Goal: Find specific page/section: Find specific page/section

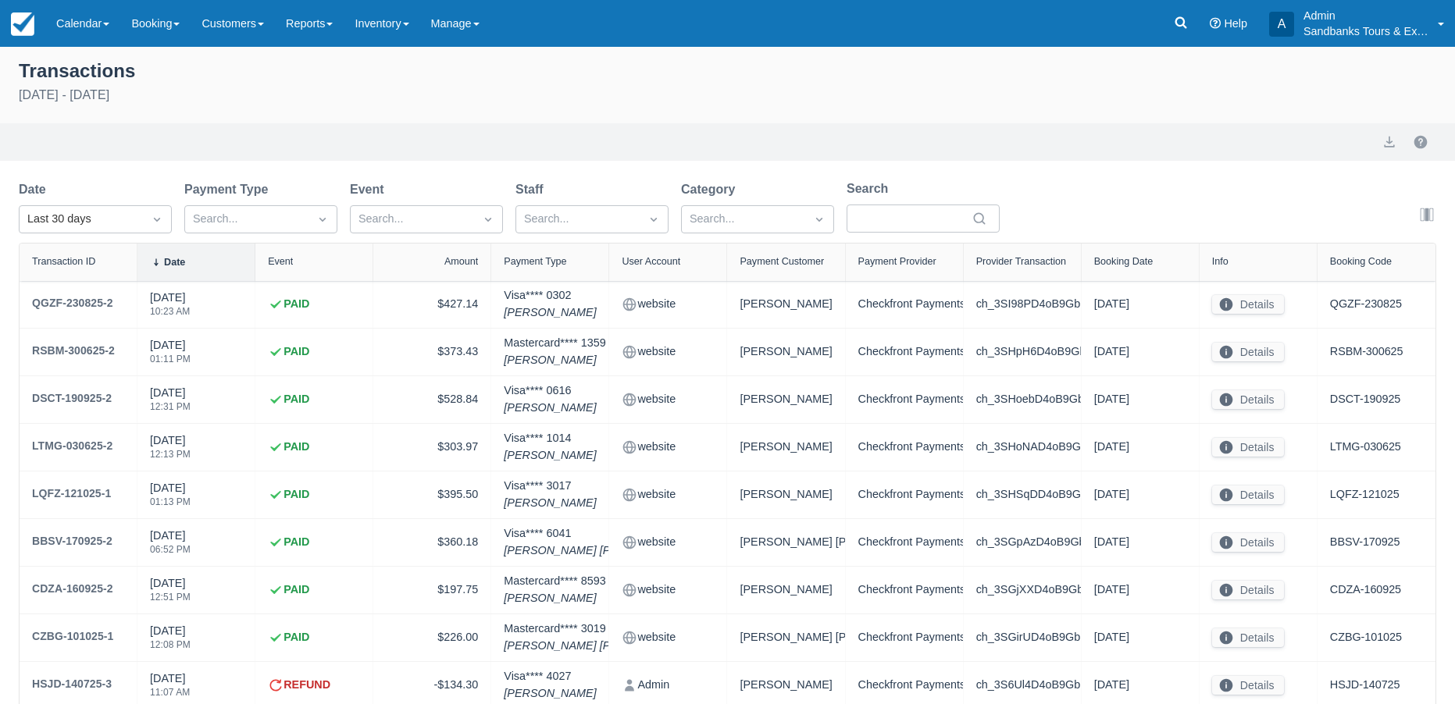
select select "10"
click at [313, 32] on link "Reports" at bounding box center [309, 23] width 69 height 47
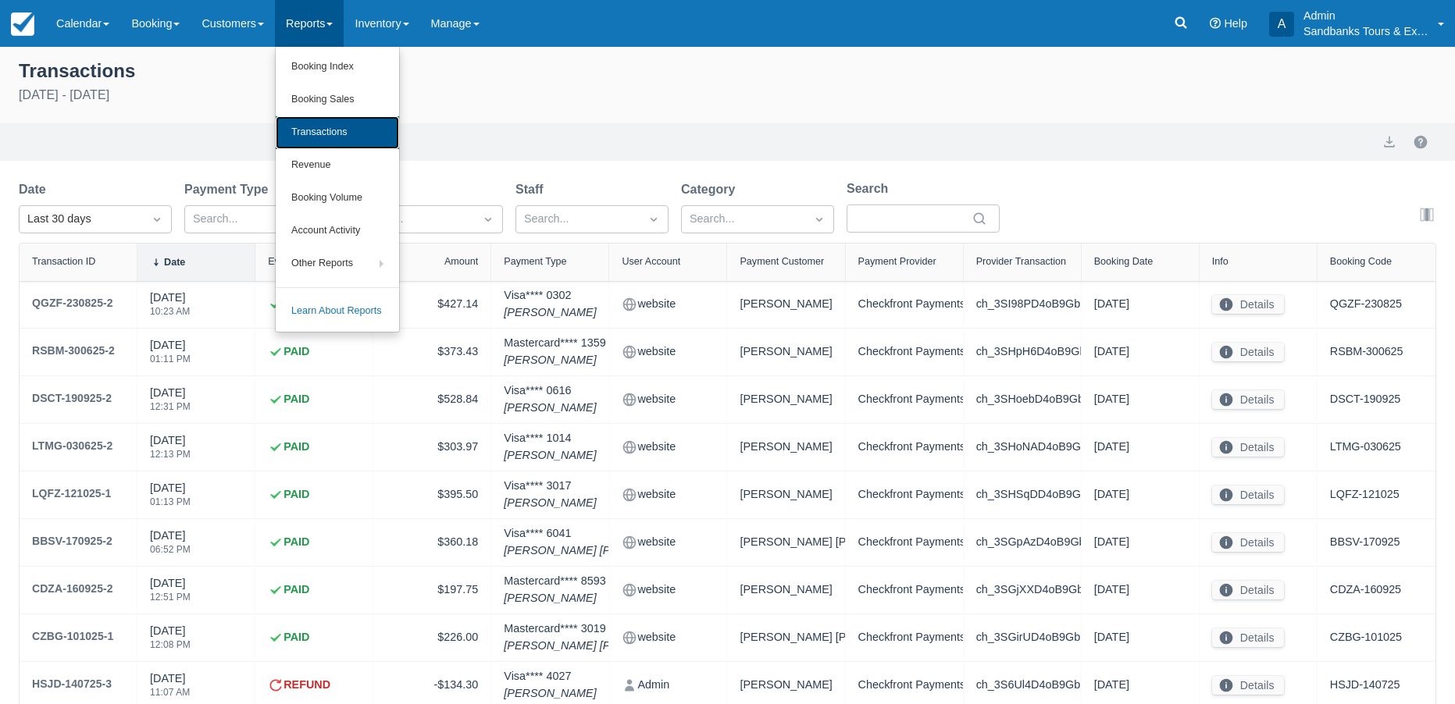
click at [324, 141] on link "Transactions" at bounding box center [337, 132] width 123 height 33
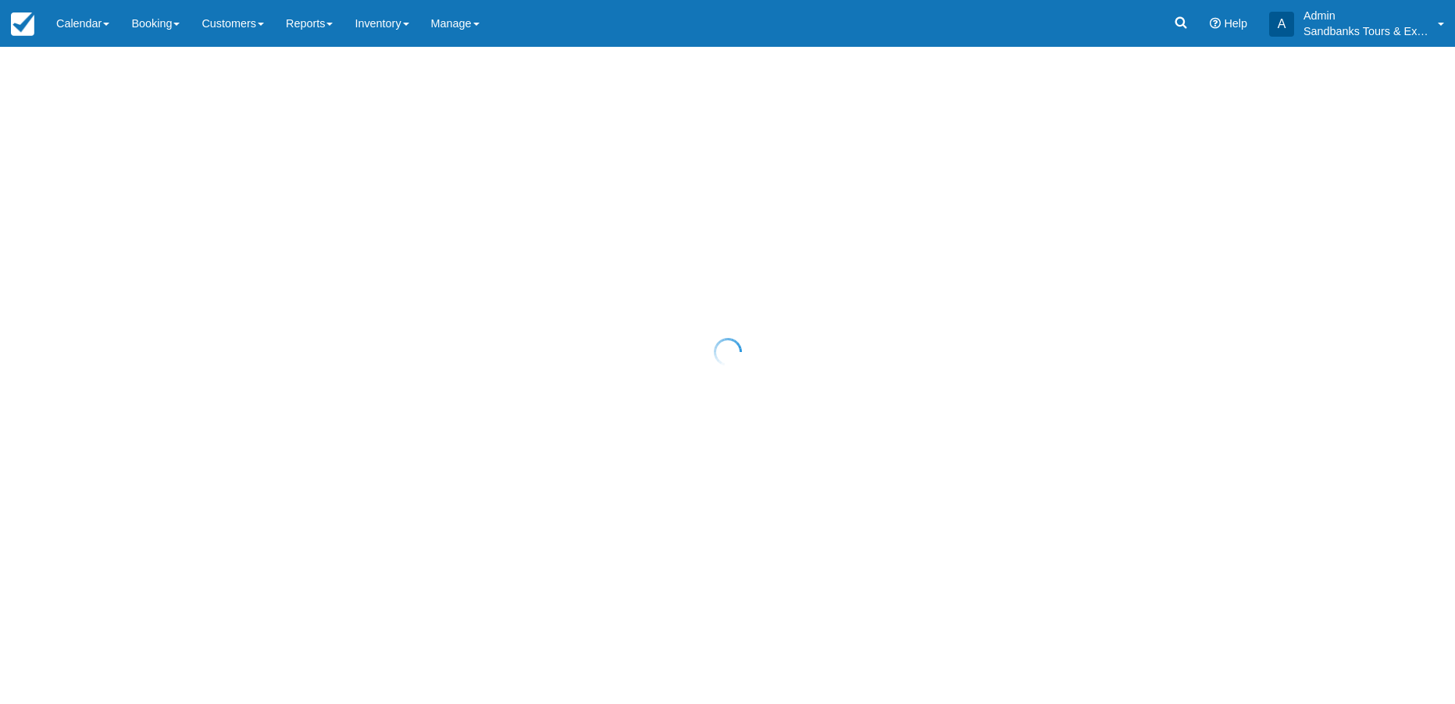
select select "10"
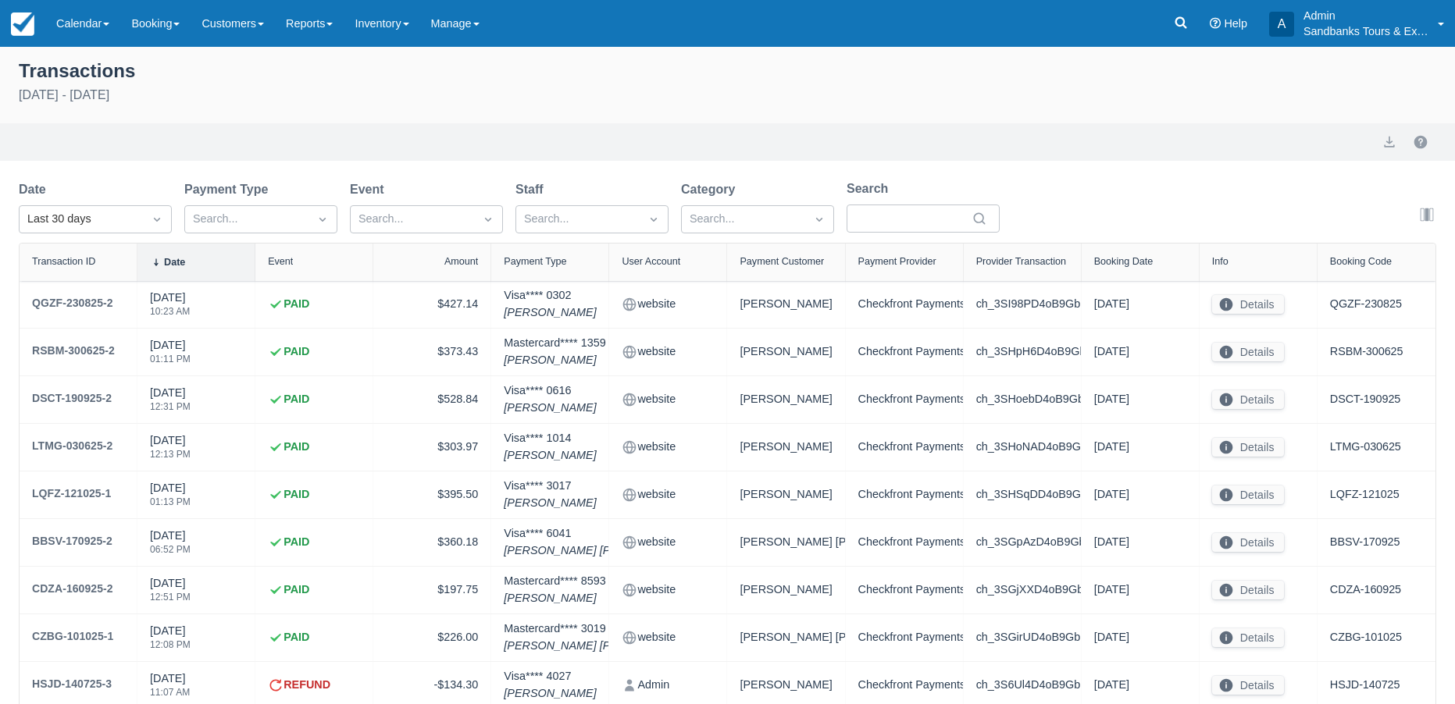
click at [721, 33] on div "Menu Calendar Booking Customer Inventory Booking Daily Manifest Daily List Note…" at bounding box center [727, 23] width 1455 height 47
click at [26, 27] on img at bounding box center [22, 23] width 23 height 23
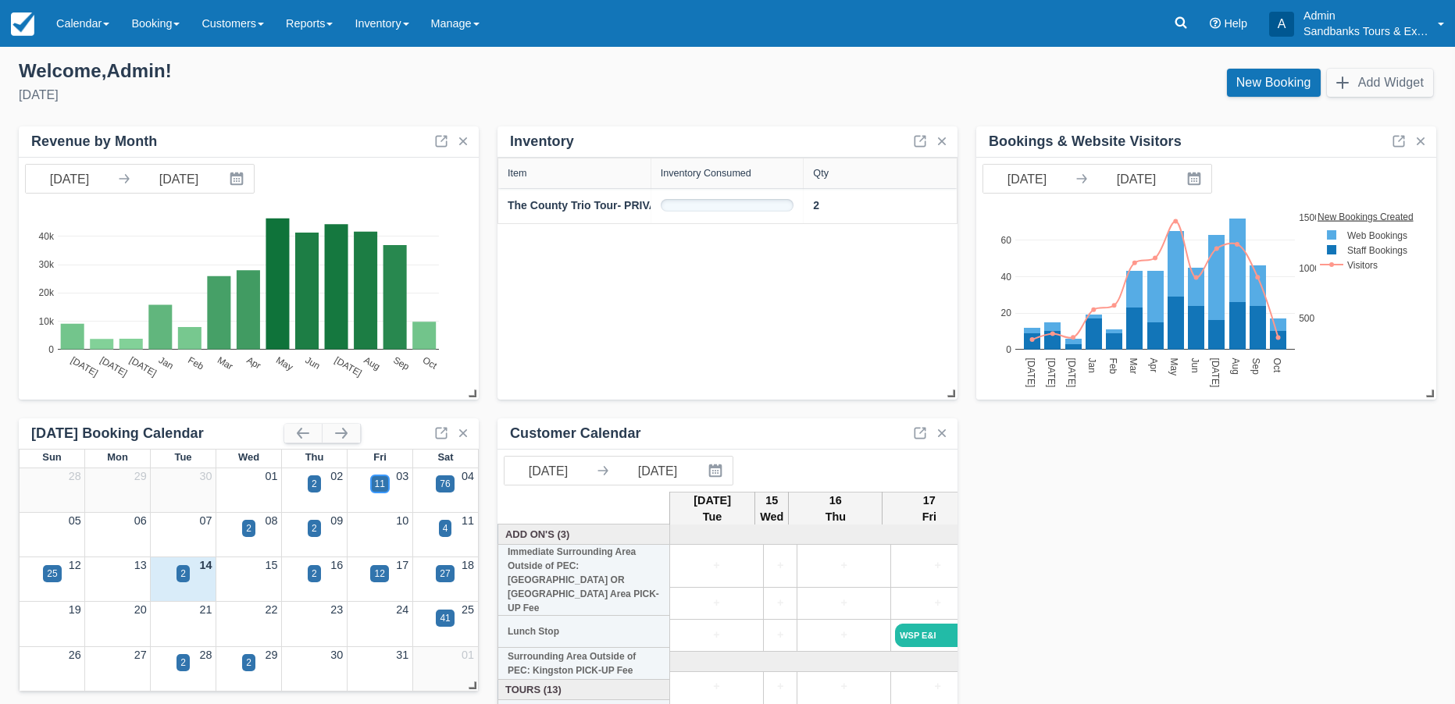
click at [379, 481] on div "11" at bounding box center [380, 484] width 10 height 14
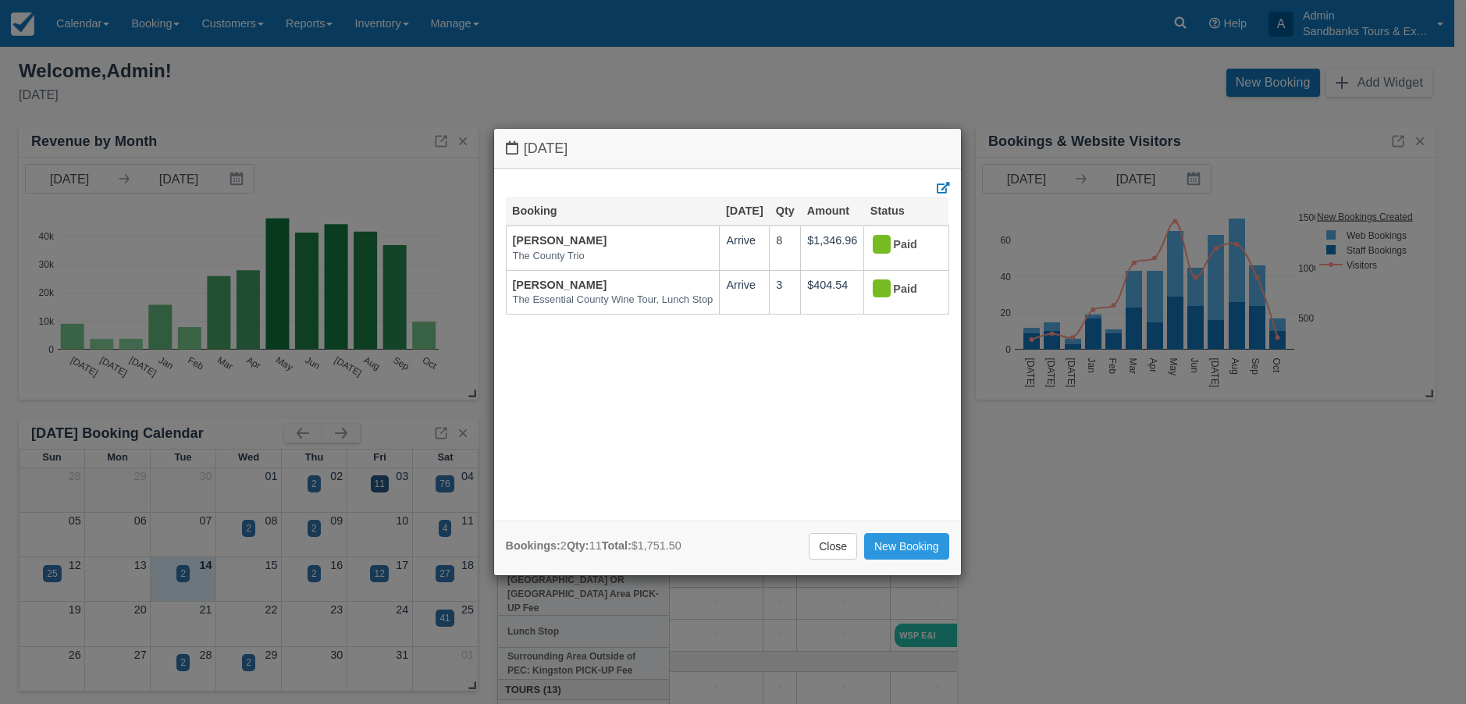
click at [440, 527] on div "Friday October 3 2025 Booking Oct 3 Qty Amount Status Francine The County Trio …" at bounding box center [733, 352] width 1466 height 704
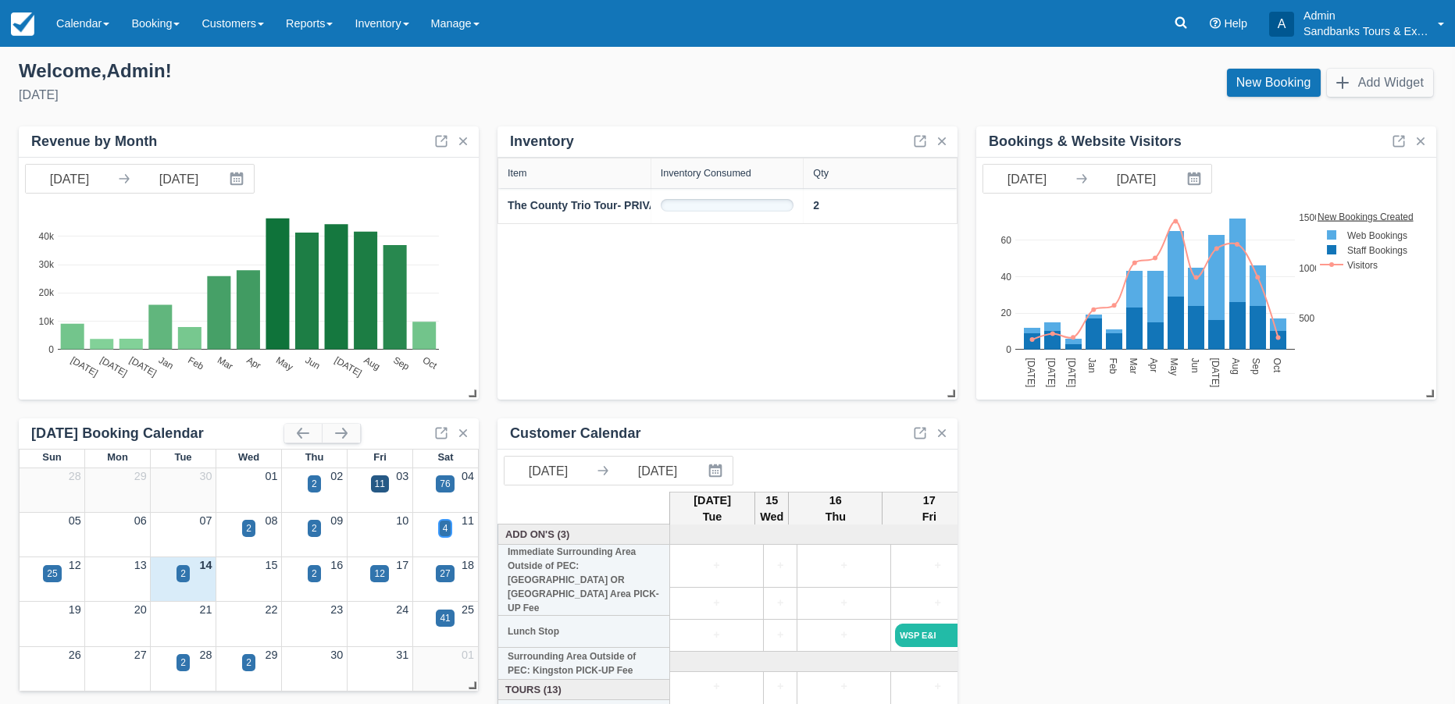
click at [440, 527] on div "4" at bounding box center [445, 528] width 13 height 17
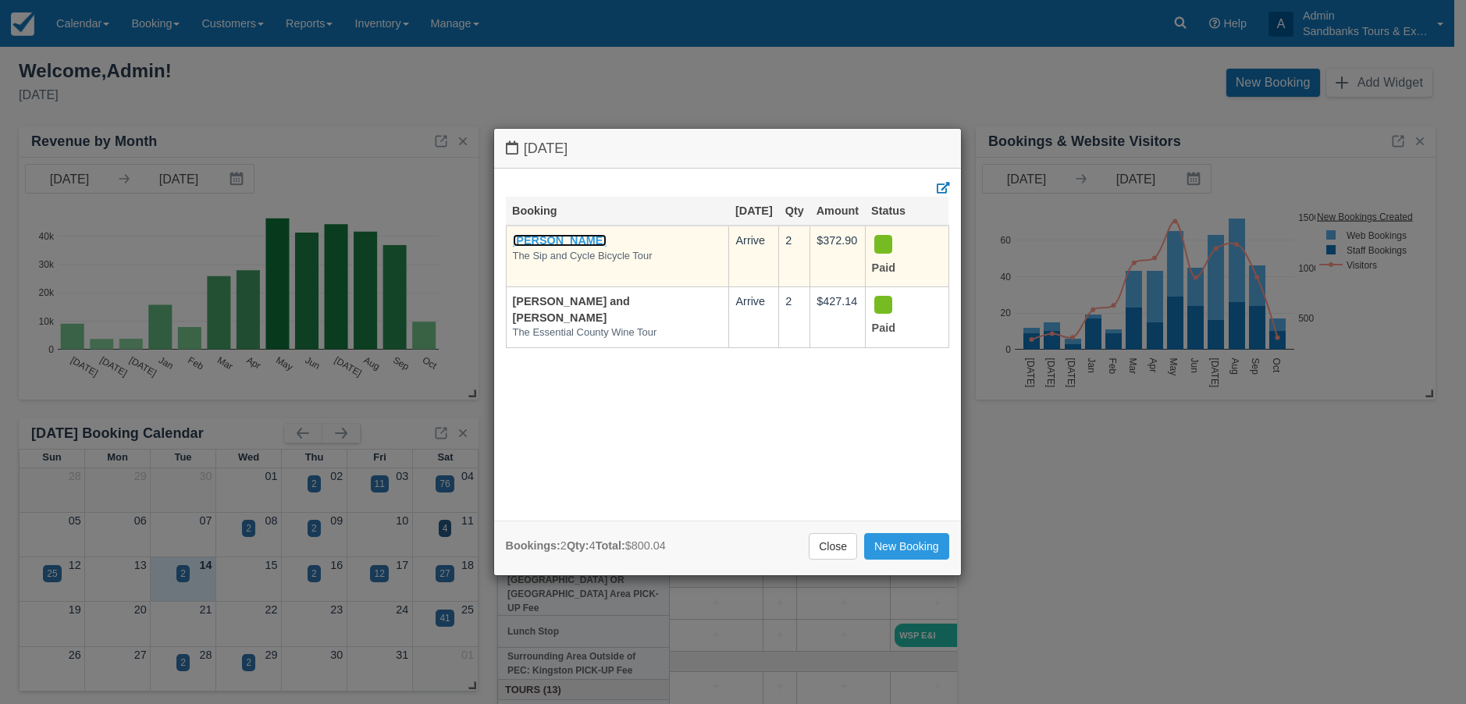
click at [581, 242] on link "Matthew Gawne" at bounding box center [560, 240] width 94 height 12
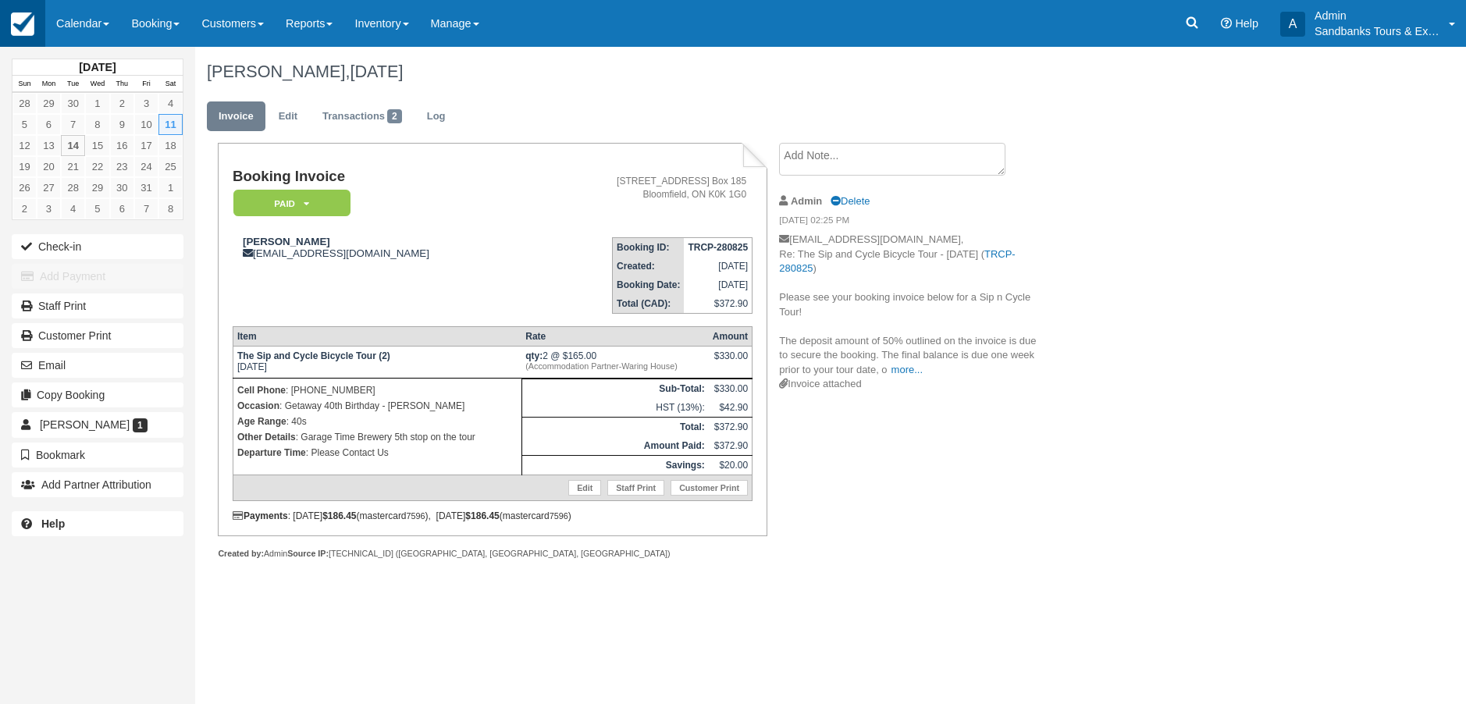
click at [16, 25] on img at bounding box center [22, 23] width 23 height 23
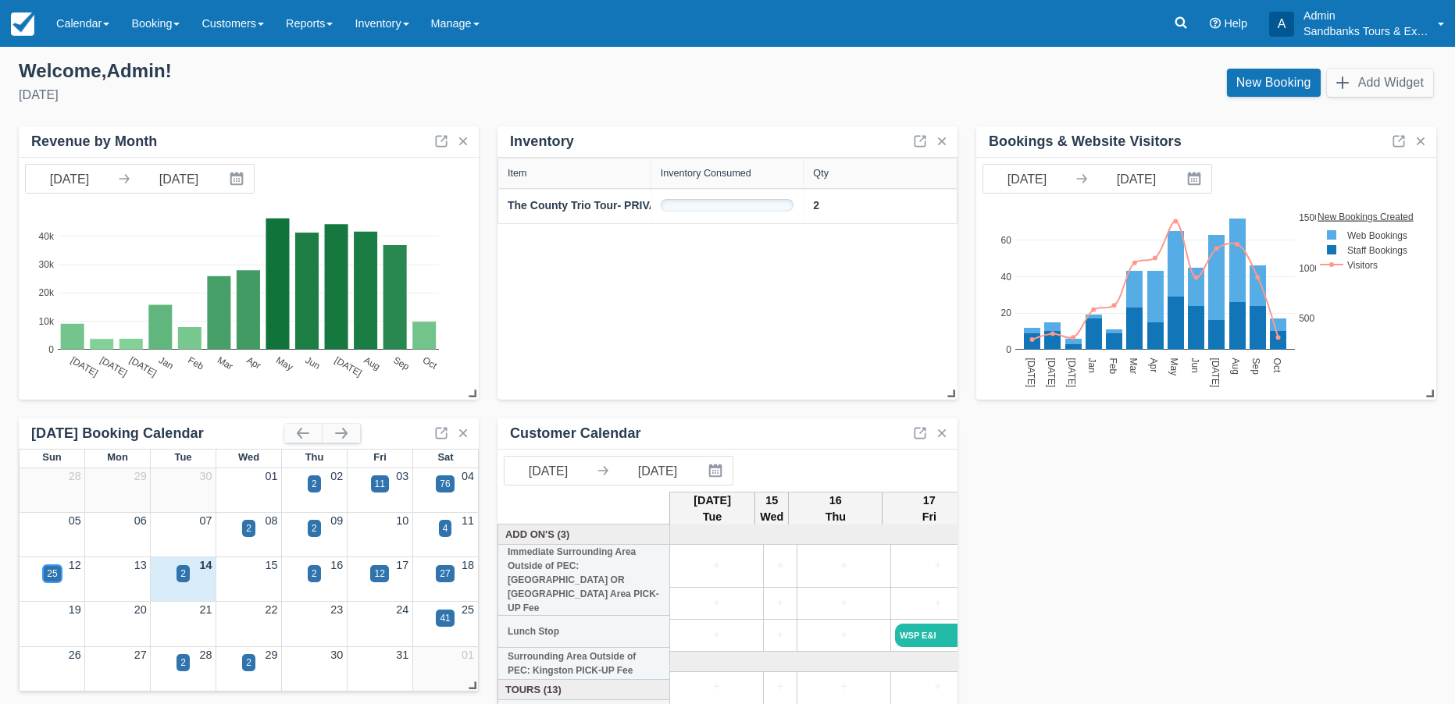
click at [52, 574] on div "25" at bounding box center [52, 574] width 10 height 14
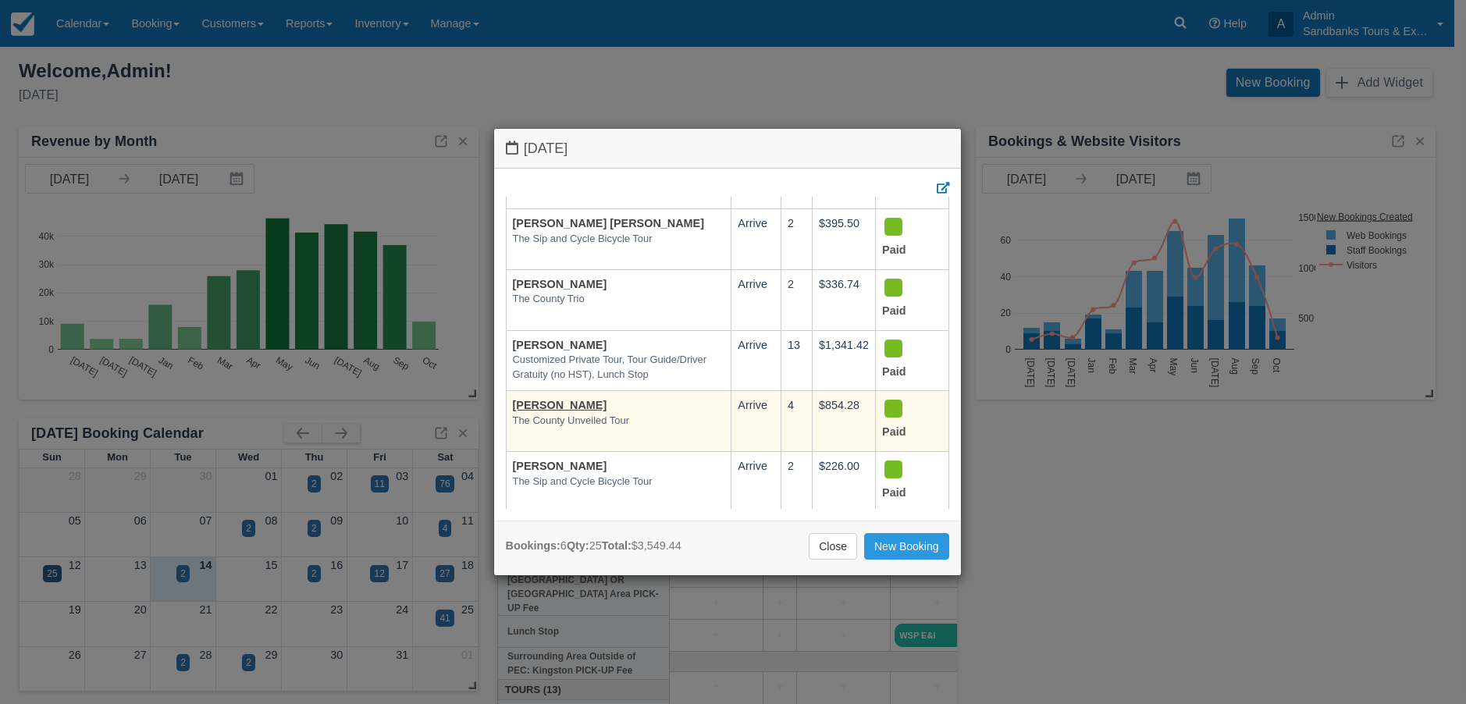
scroll to position [125, 0]
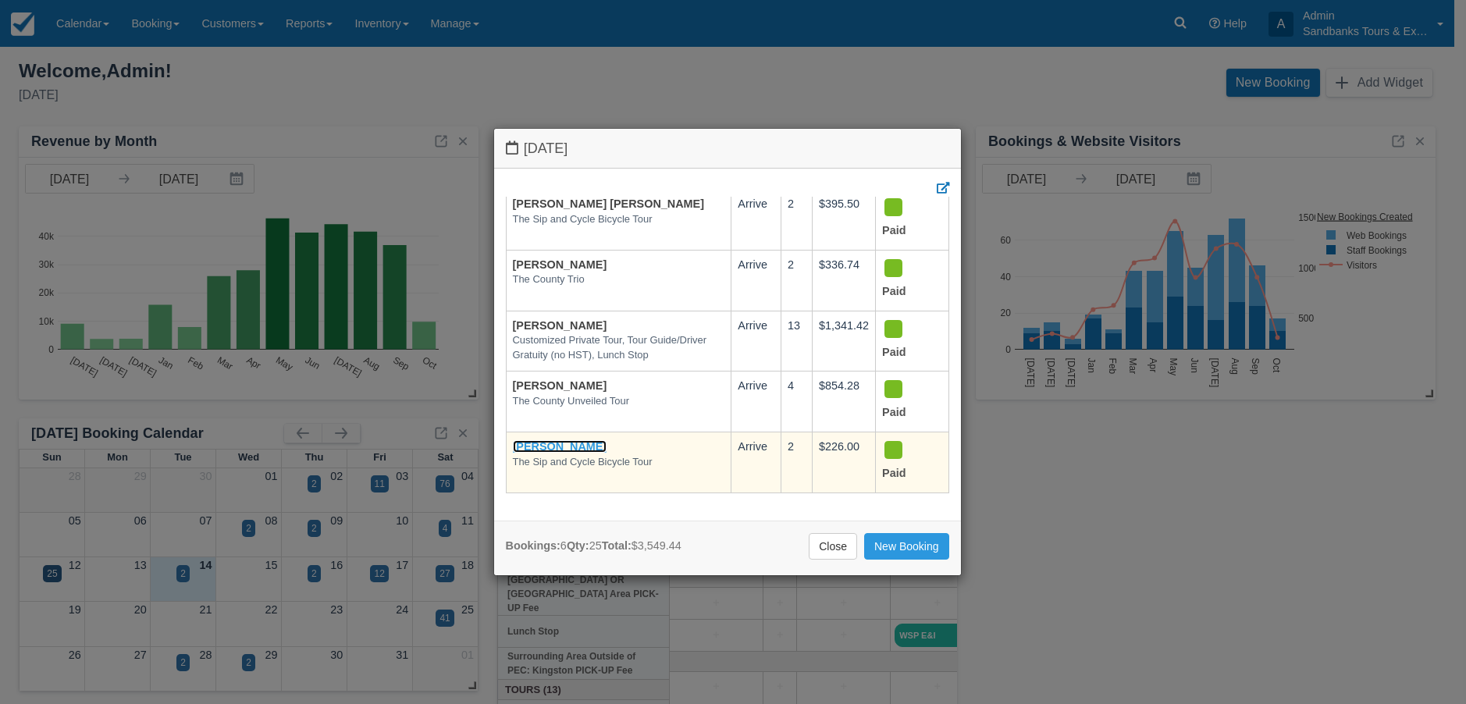
click at [542, 440] on link "[PERSON_NAME]" at bounding box center [560, 446] width 94 height 12
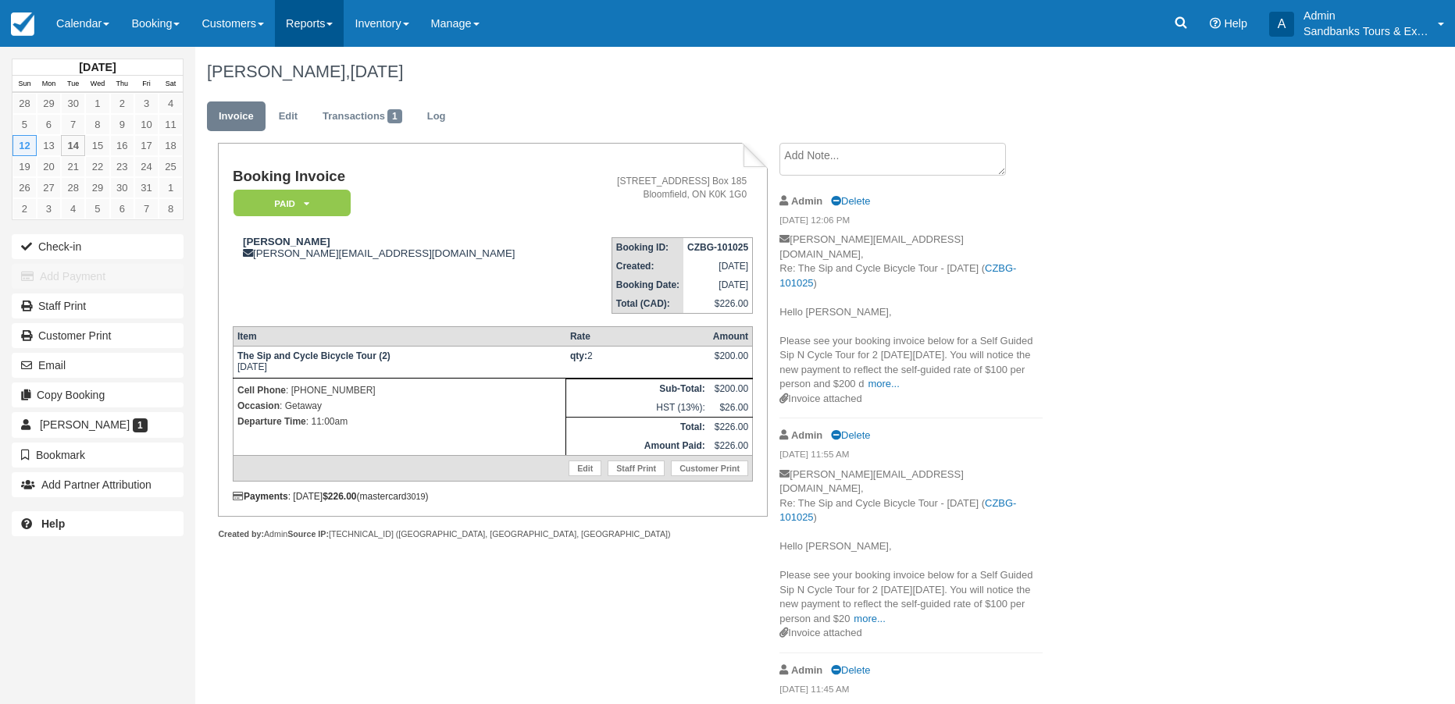
click at [326, 20] on link "Reports" at bounding box center [309, 23] width 69 height 47
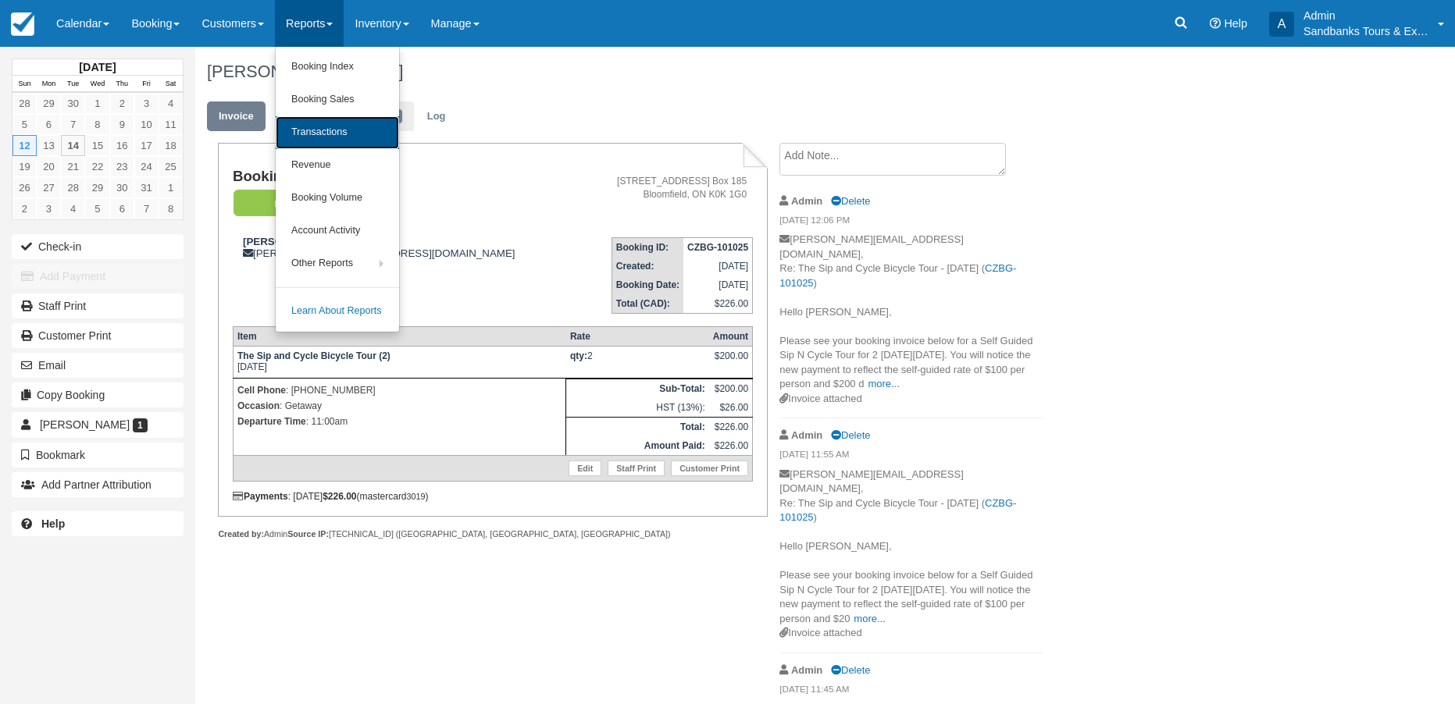
click at [345, 131] on link "Transactions" at bounding box center [337, 132] width 123 height 33
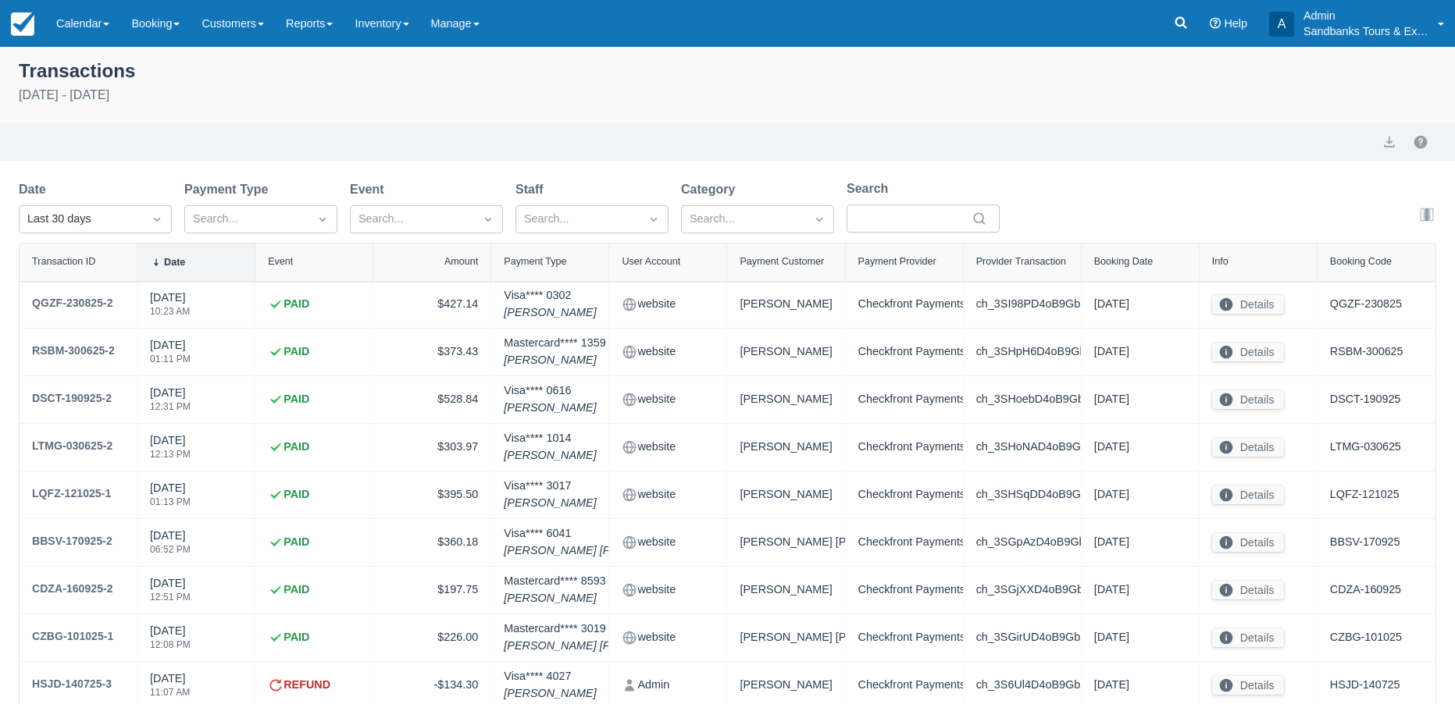
select select "10"
